Goal: Submit feedback/report problem: Submit feedback/report problem

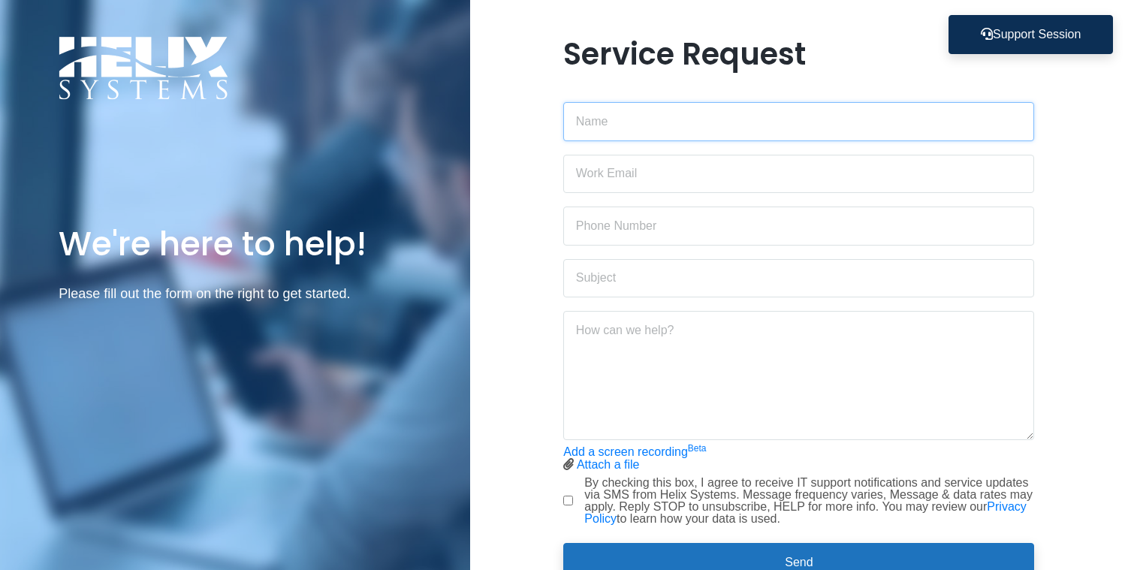
click at [697, 107] on input "text" at bounding box center [798, 121] width 471 height 39
type input "[PERSON_NAME]"
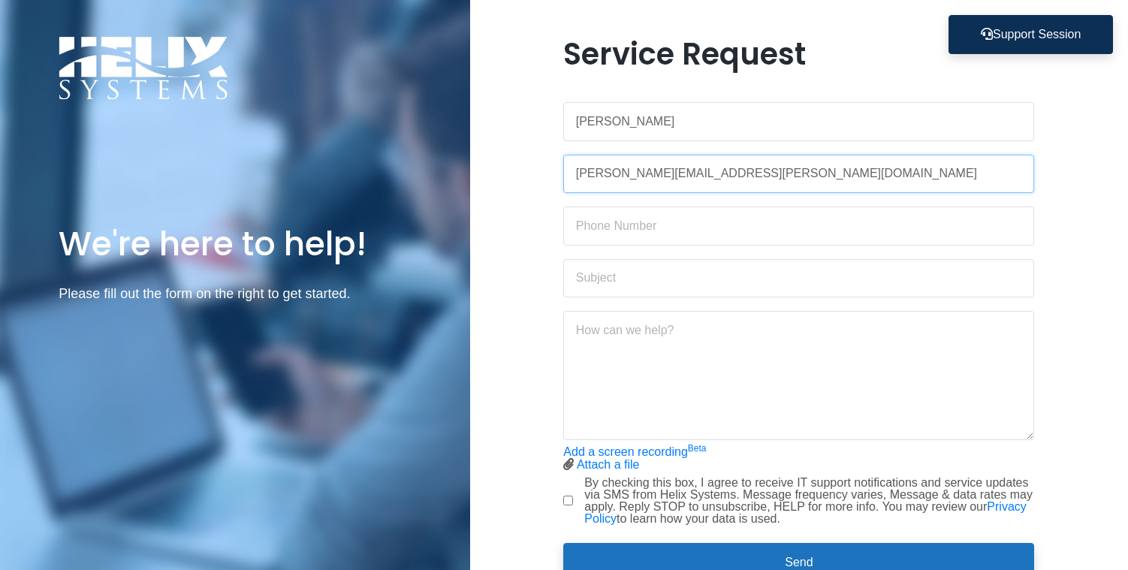
type input "[PERSON_NAME][EMAIL_ADDRESS][PERSON_NAME][DOMAIN_NAME]"
type input "5624001993"
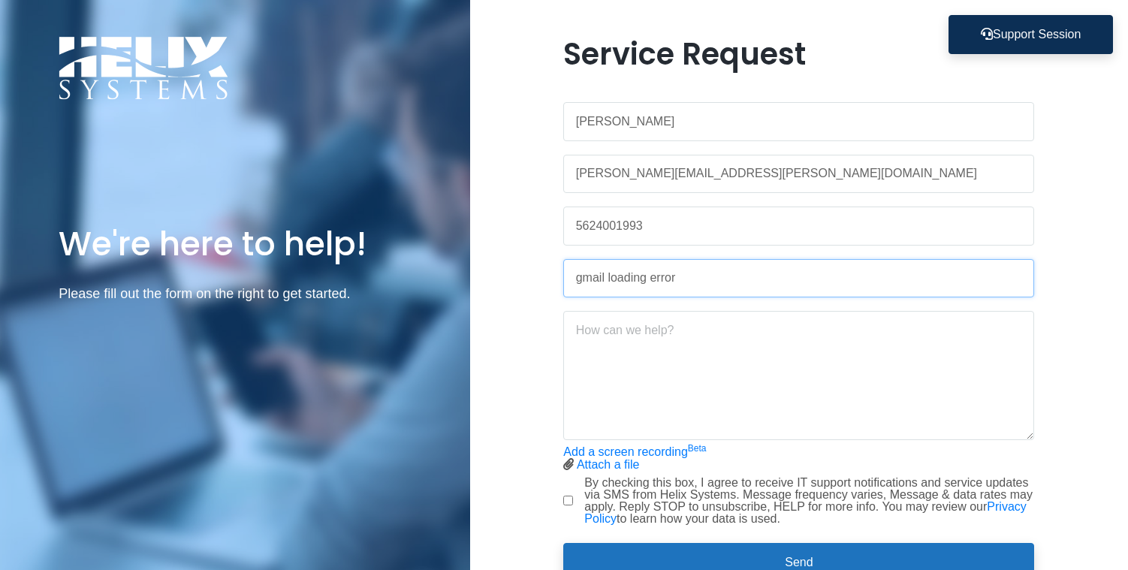
type input "gmail loading error"
click at [687, 343] on textarea at bounding box center [798, 375] width 471 height 129
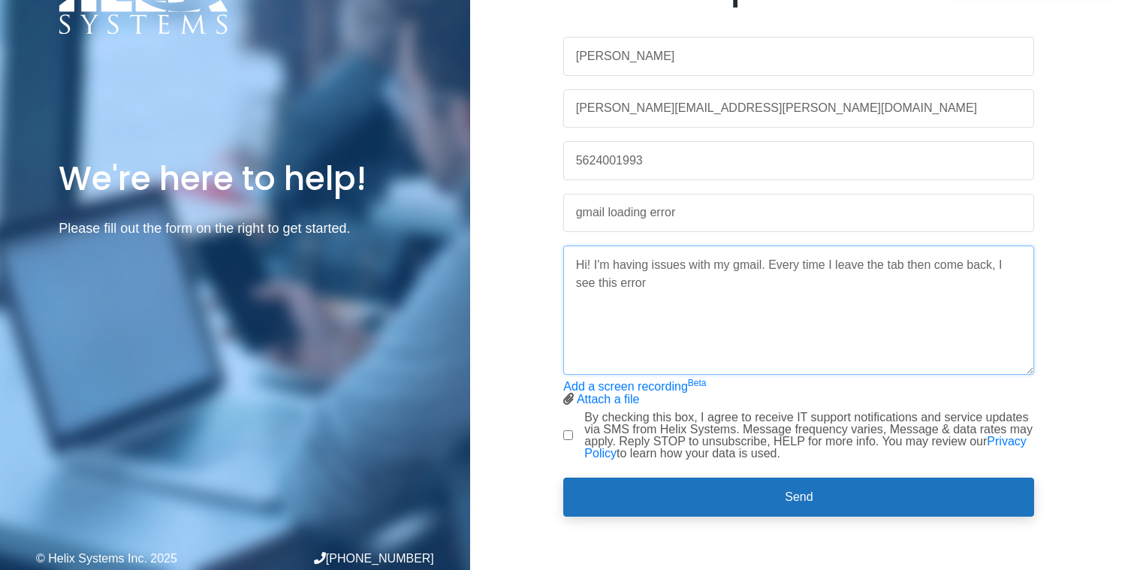
type textarea "Hi! I'm having issues with my gmail. Every time I leave the tab then come back,…"
click at [614, 400] on link "Attach a file" at bounding box center [608, 399] width 63 height 13
drag, startPoint x: 563, startPoint y: 434, endPoint x: 598, endPoint y: 425, distance: 35.7
click at [563, 434] on input "By checking this box, I agree to receive IT support notifications and service u…" at bounding box center [568, 435] width 10 height 10
checkbox input "true"
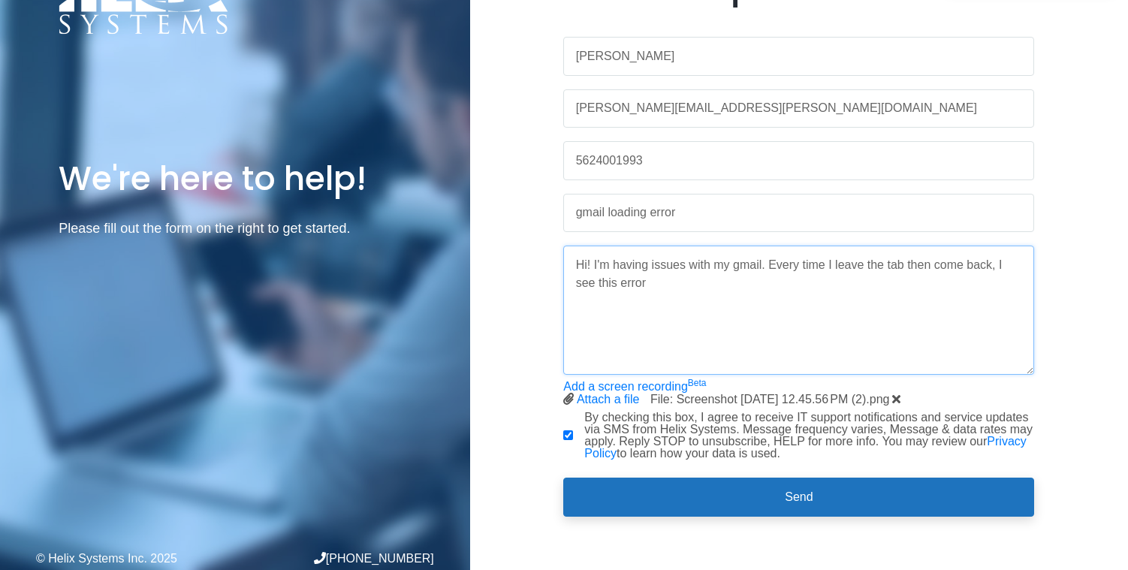
click at [684, 300] on textarea "Hi! I'm having issues with my gmail. Every time I leave the tab then come back,…" at bounding box center [798, 310] width 471 height 129
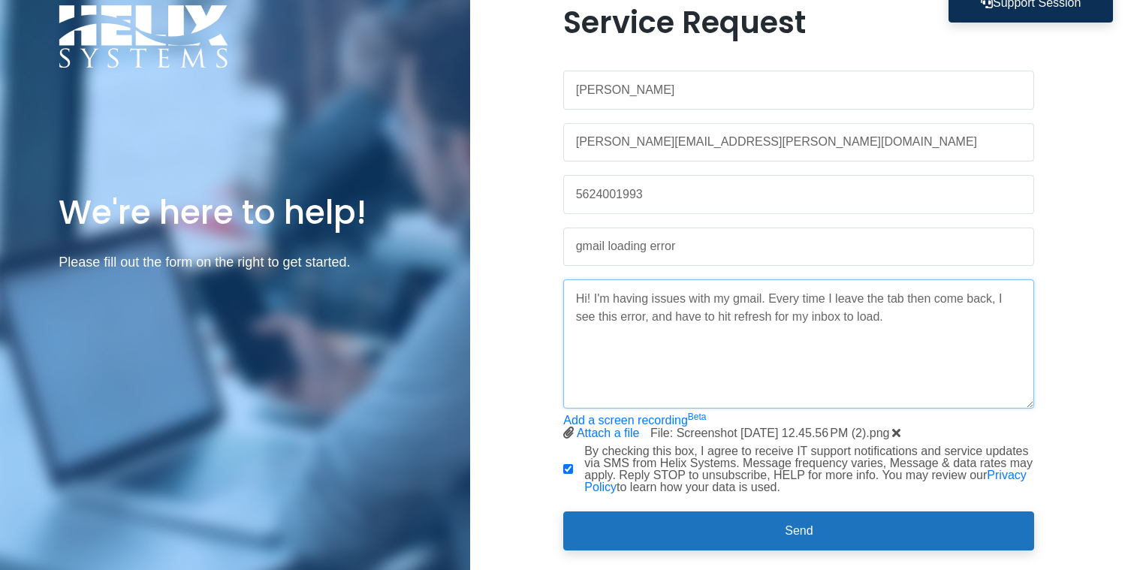
scroll to position [0, 0]
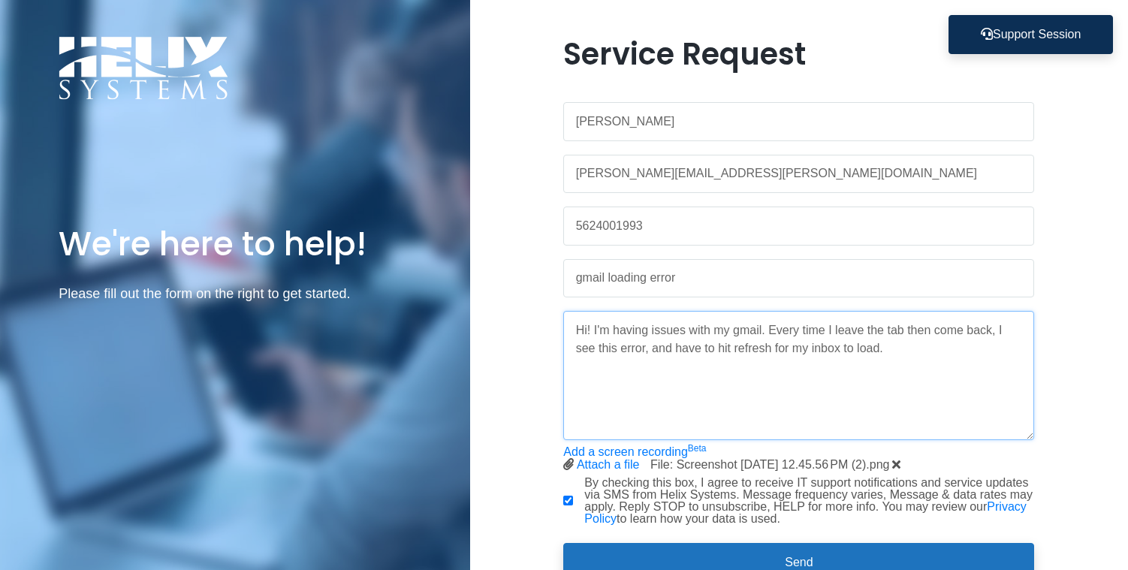
type textarea "Hi! I'm having issues with my gmail. Every time I leave the tab then come back,…"
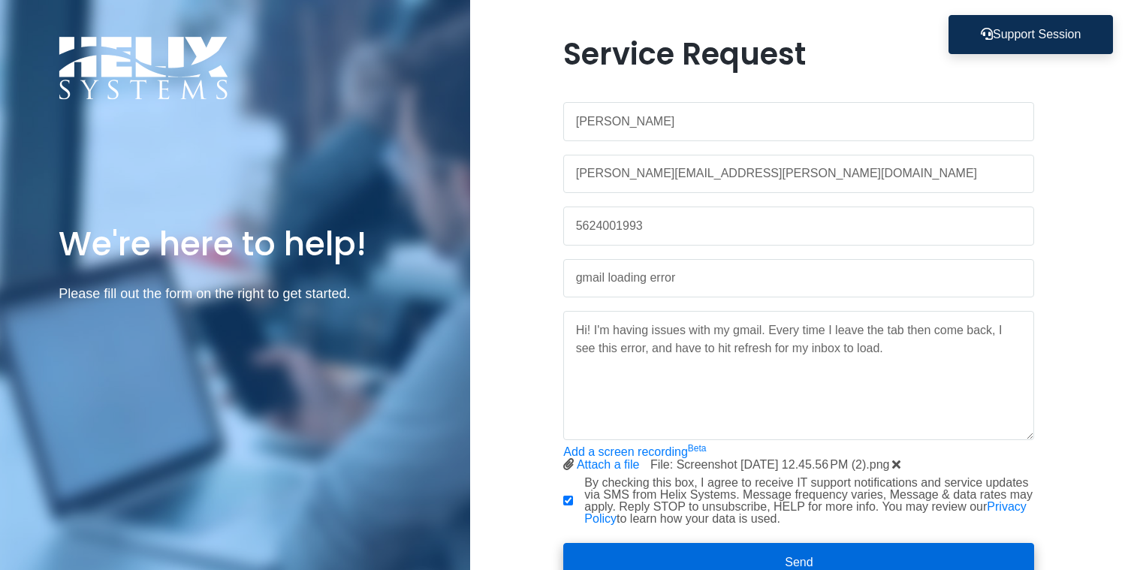
scroll to position [65, 0]
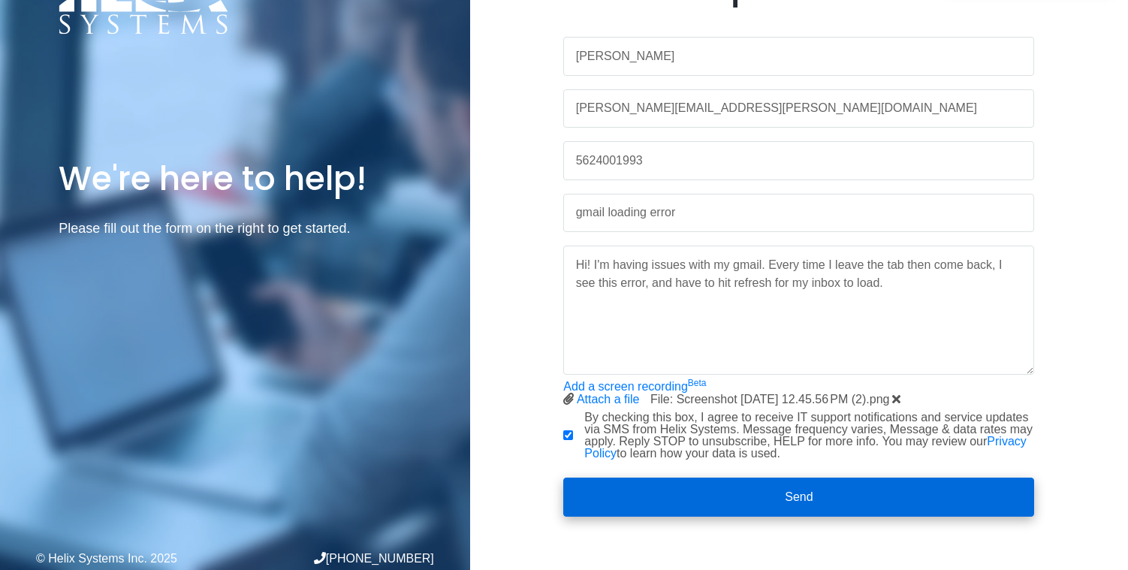
click at [750, 498] on button "Send" at bounding box center [798, 497] width 471 height 39
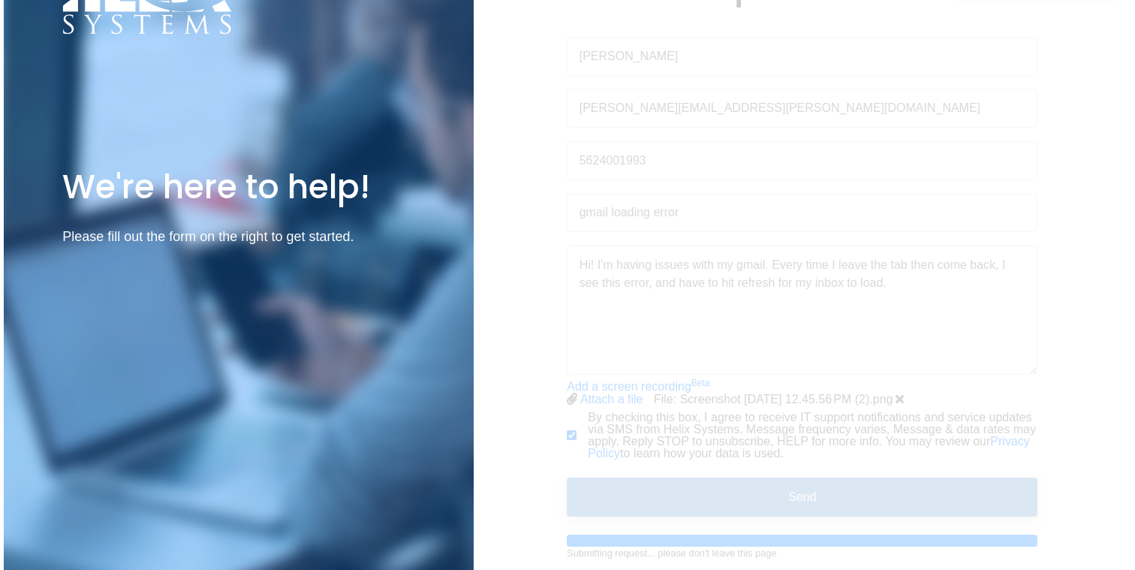
scroll to position [0, 0]
